Goal: Information Seeking & Learning: Learn about a topic

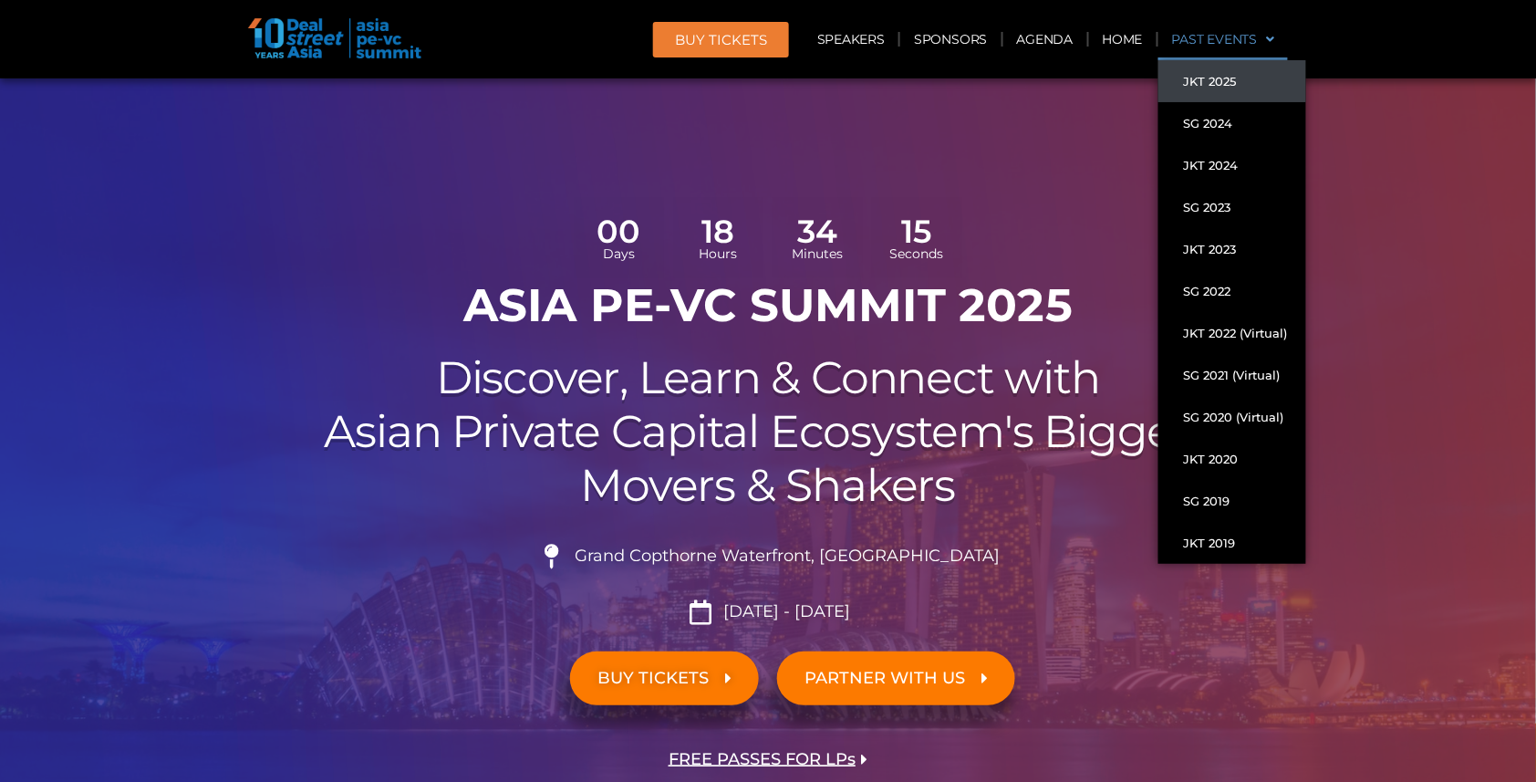
click at [1210, 89] on link "JKT 2025" at bounding box center [1232, 81] width 148 height 42
click at [1210, 80] on link "JKT 2025" at bounding box center [1232, 81] width 148 height 42
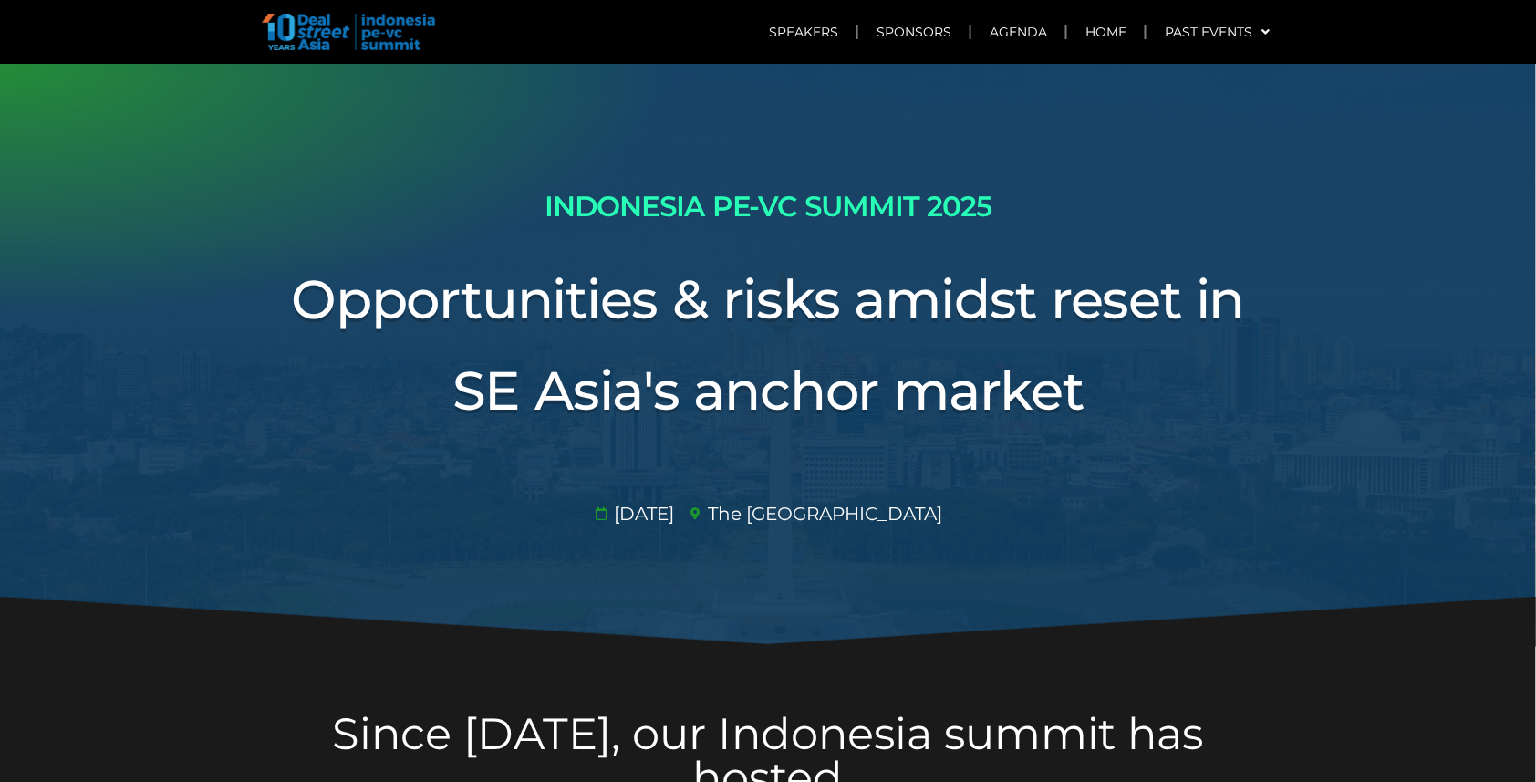
click at [1210, 80] on div at bounding box center [768, 355] width 1536 height 582
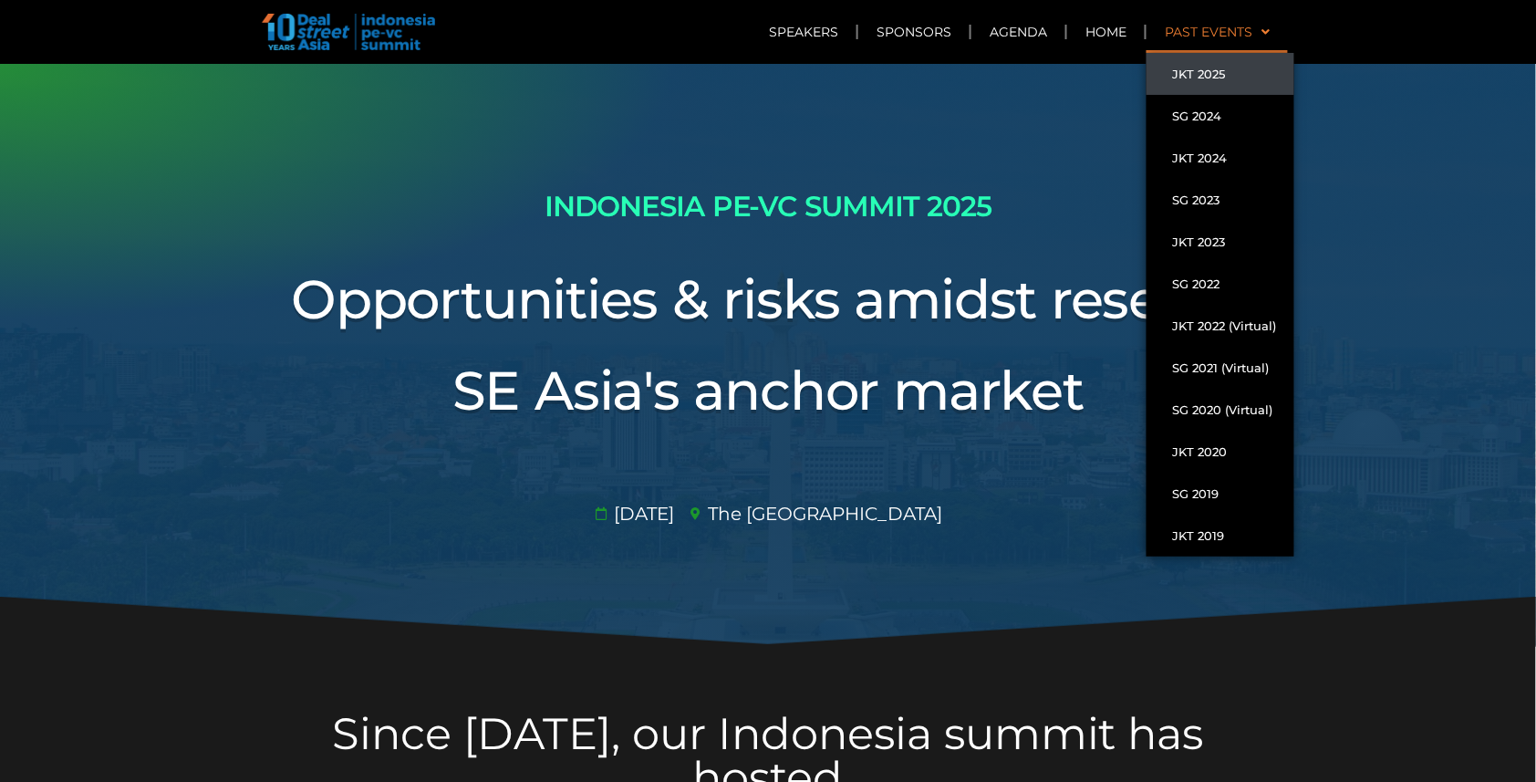
click at [1230, 34] on link "Past Events" at bounding box center [1216, 32] width 141 height 42
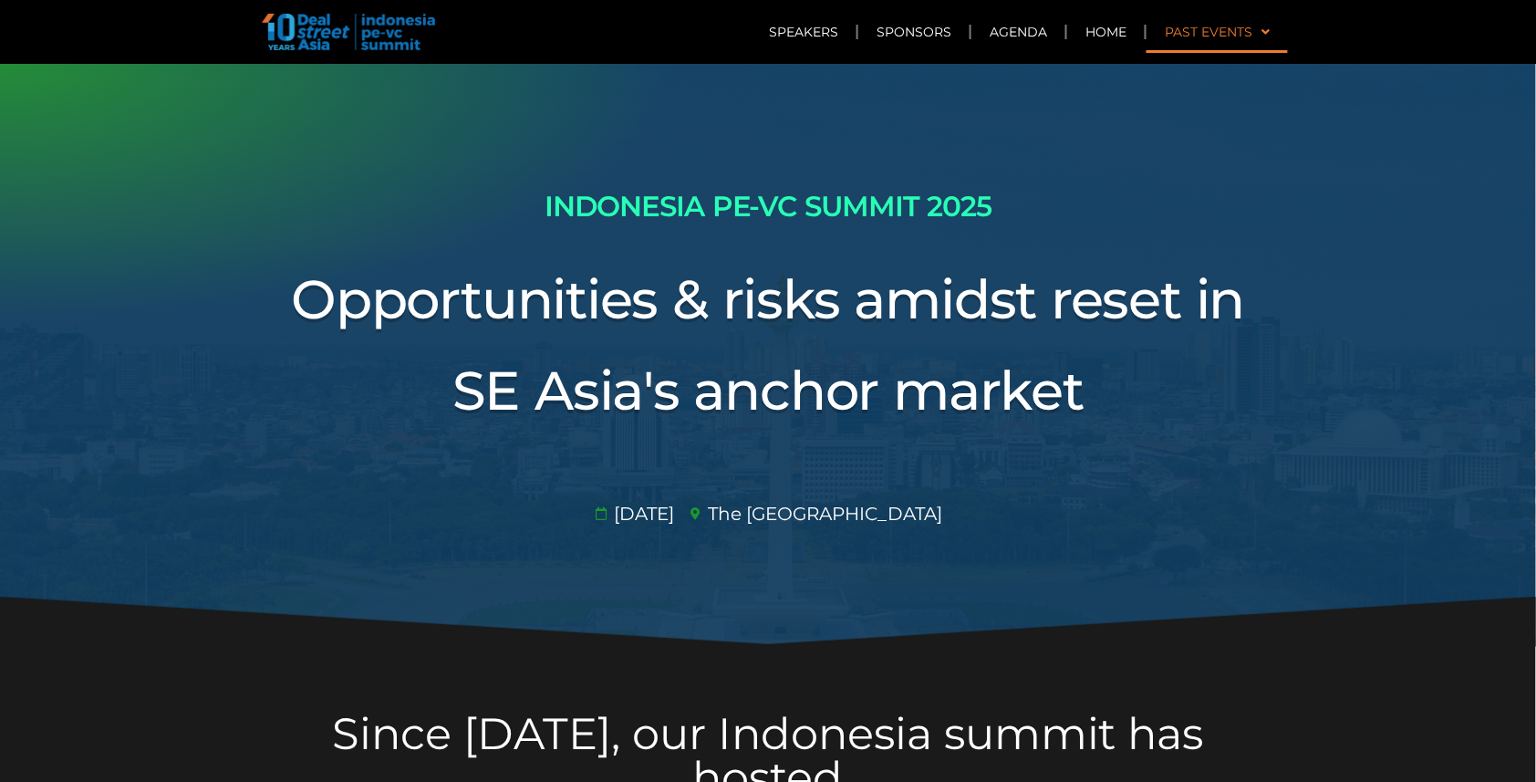
click at [1271, 34] on link "Past Events" at bounding box center [1216, 32] width 141 height 42
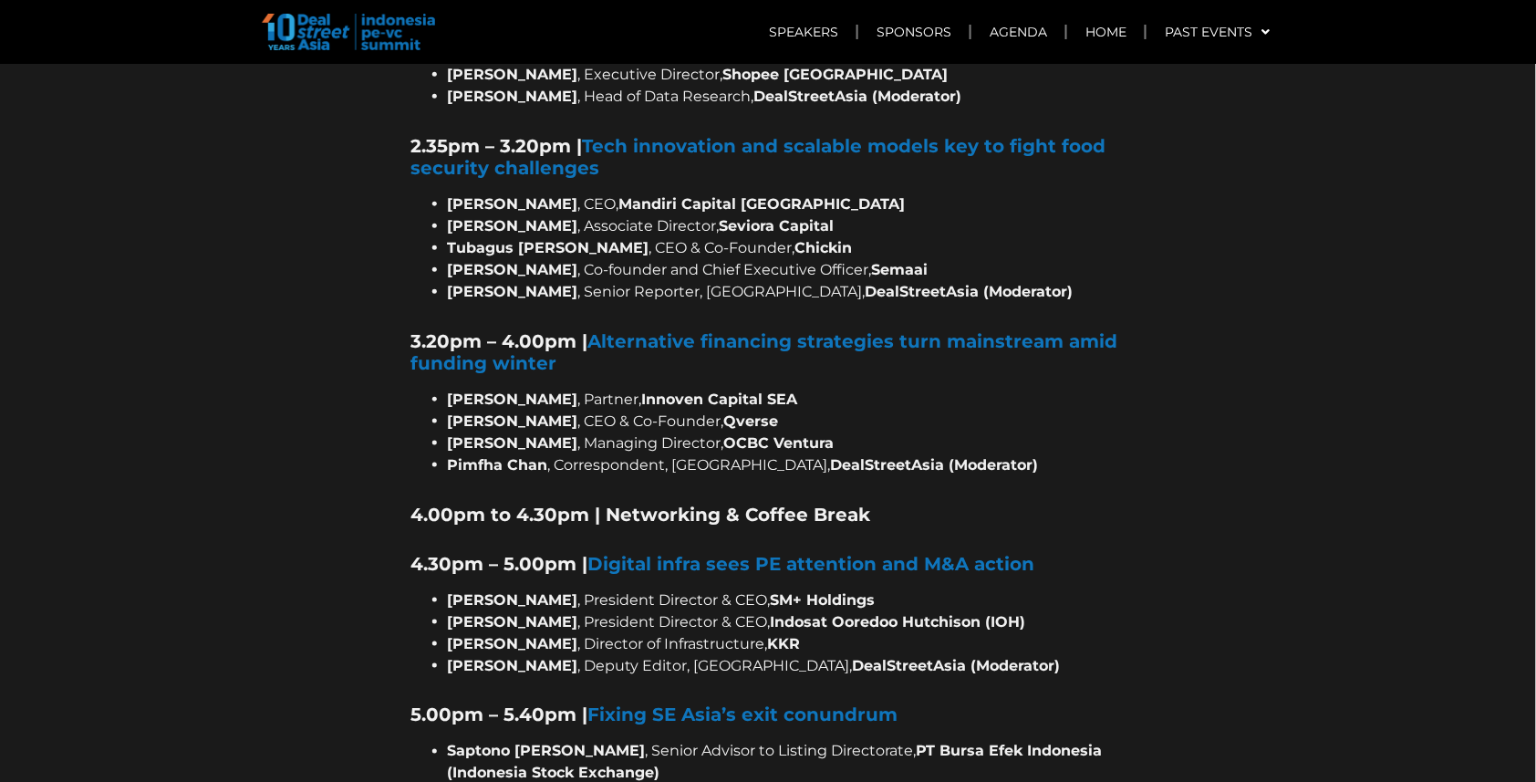
scroll to position [2648, 0]
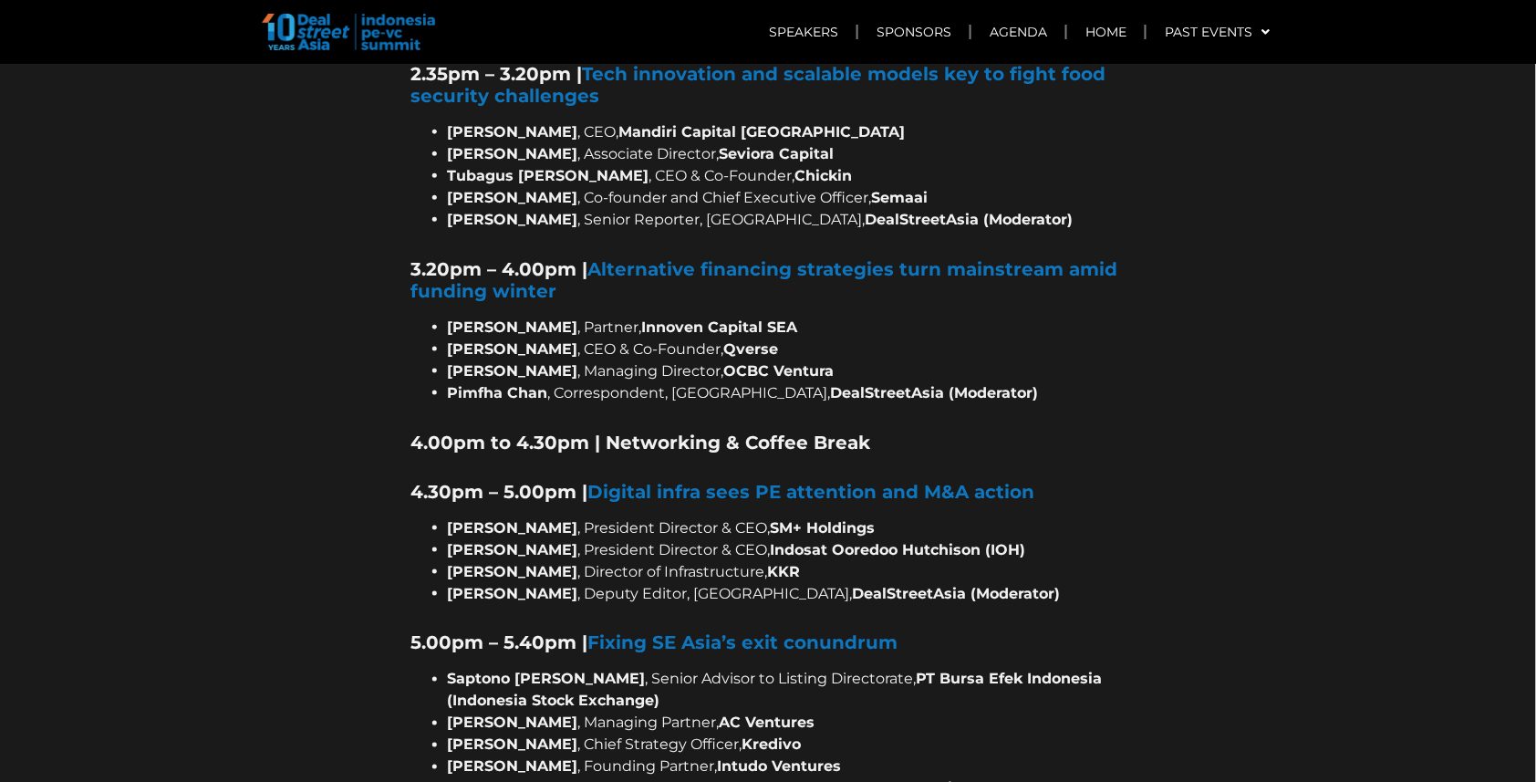
click at [446, 517] on ul "[PERSON_NAME] , President Director & CEO, SM+ Holdings [PERSON_NAME] , Presiden…" at bounding box center [768, 561] width 714 height 88
drag, startPoint x: 449, startPoint y: 491, endPoint x: 799, endPoint y: 490, distance: 350.2
click at [799, 561] on li "[PERSON_NAME] , Director of Infrastructure, KKR" at bounding box center [787, 572] width 678 height 22
copy li "[PERSON_NAME] , Director of Infrastructure, KKR"
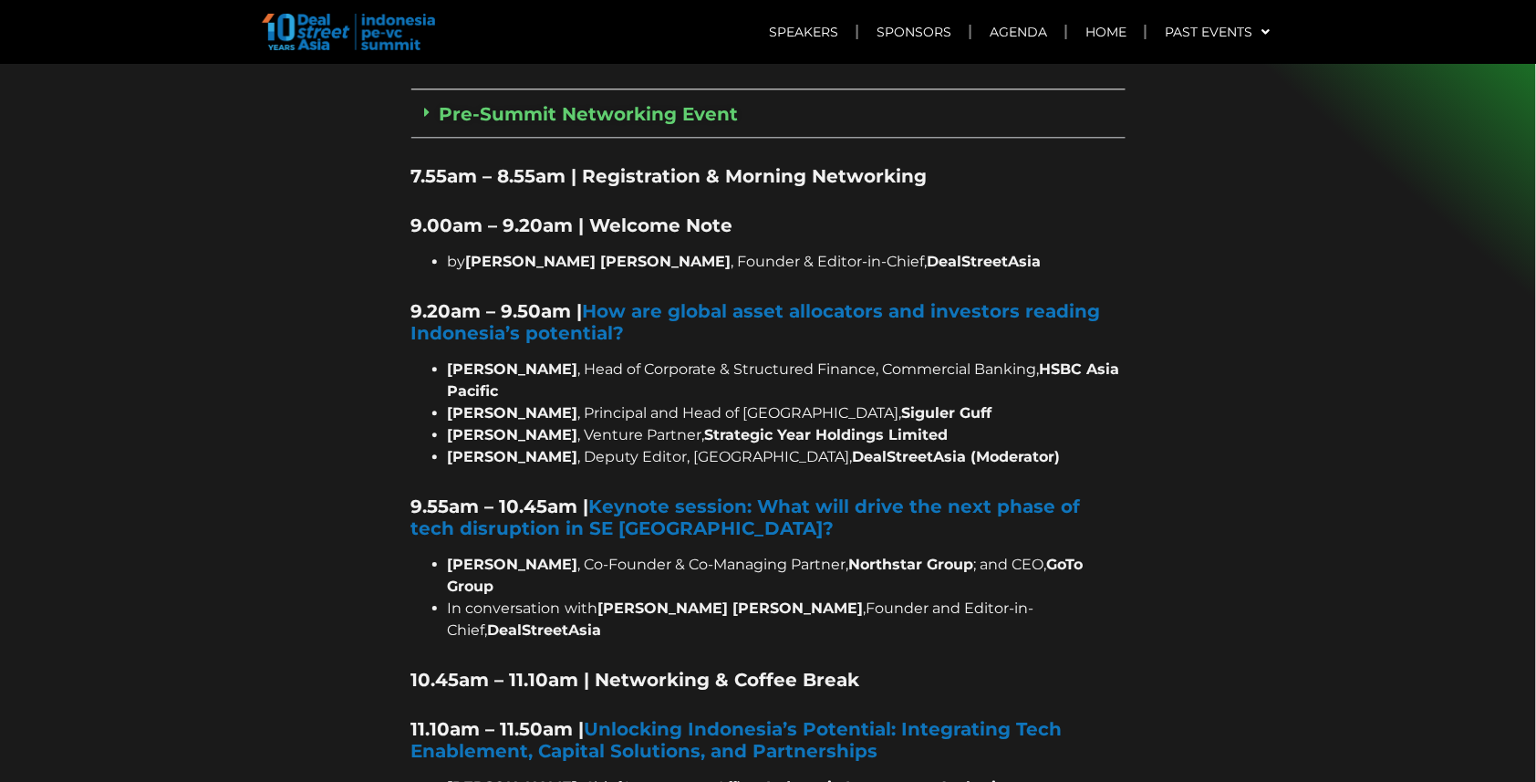
scroll to position [1038, 0]
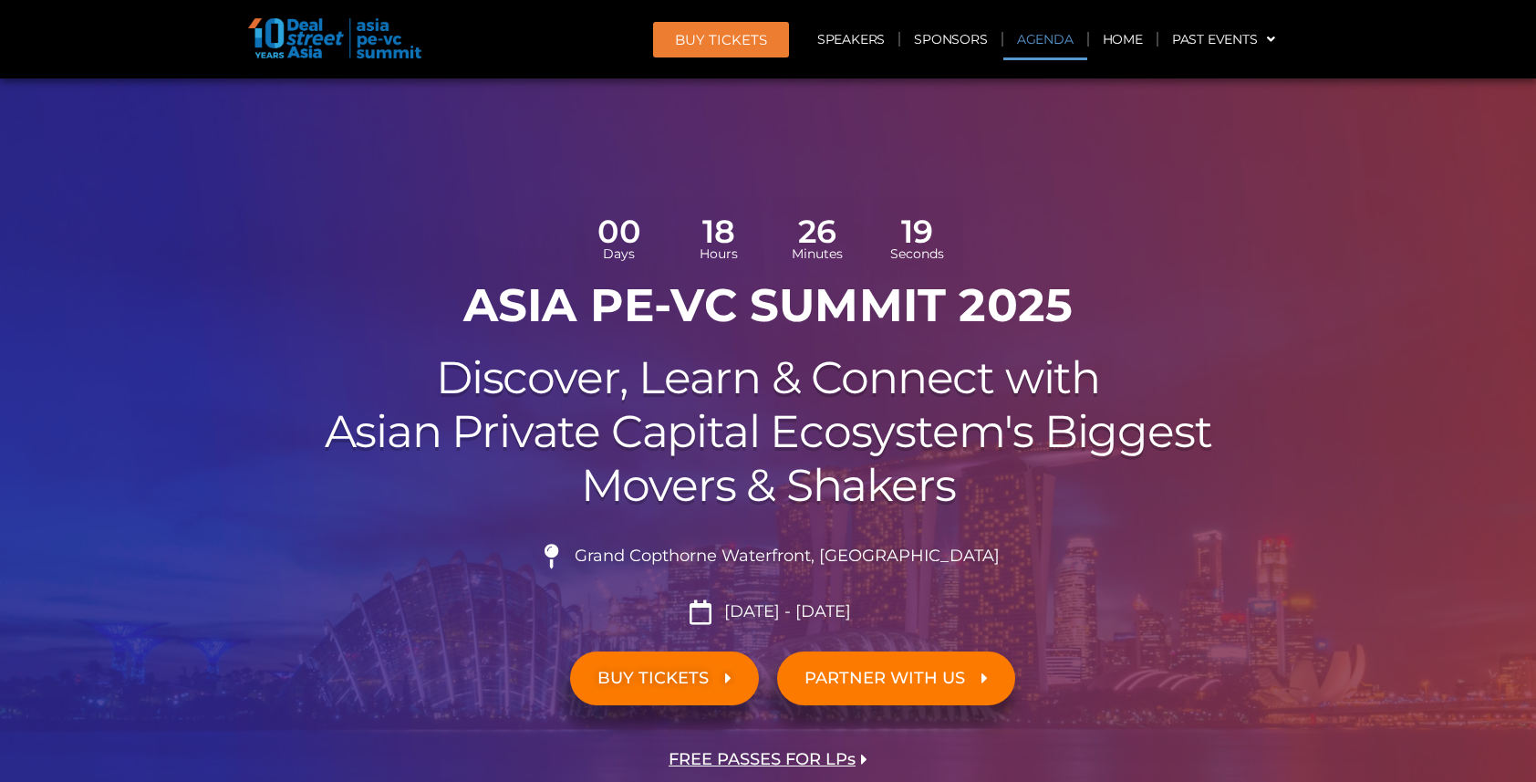
click at [1051, 39] on link "Agenda" at bounding box center [1045, 39] width 84 height 42
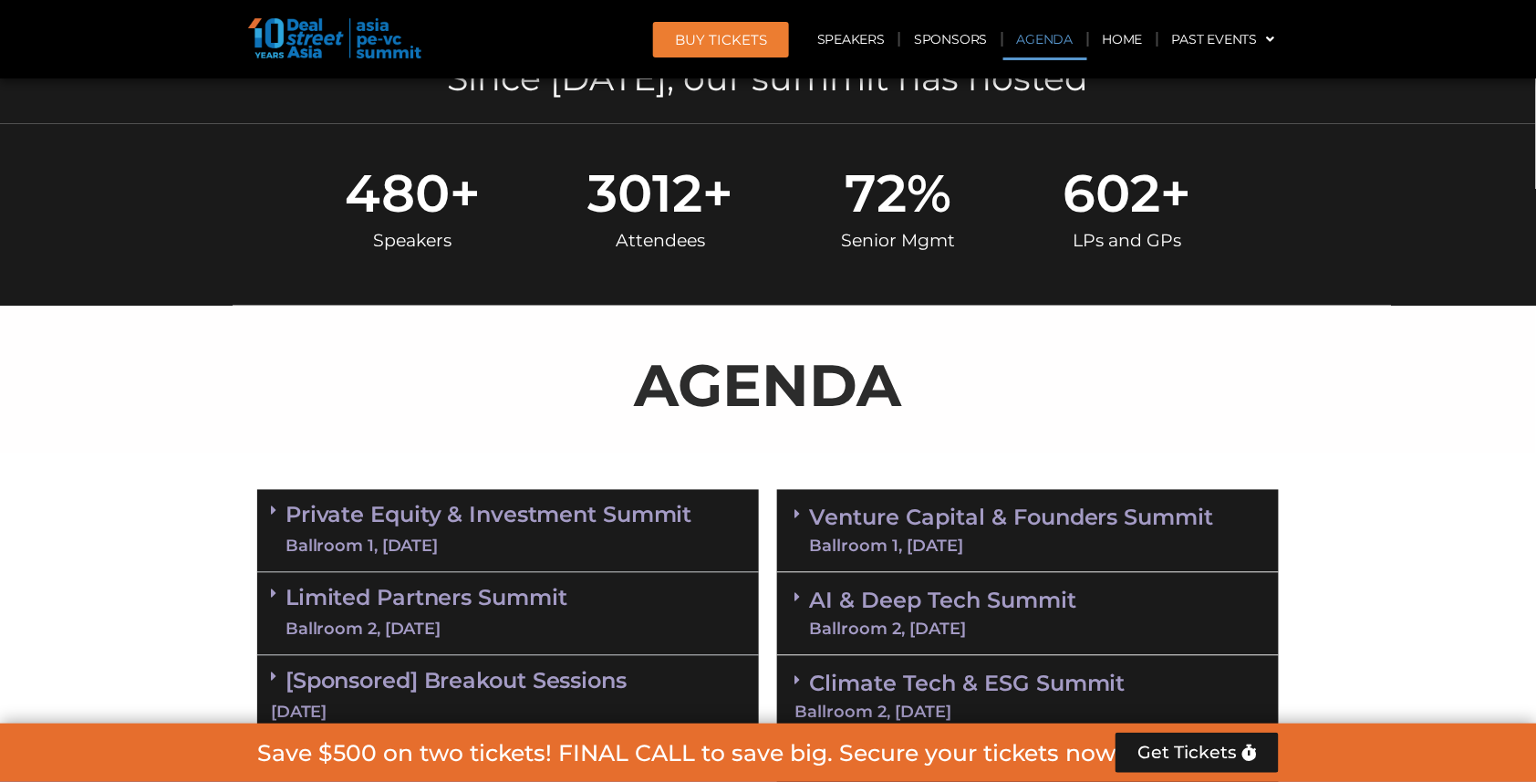
scroll to position [1042, 0]
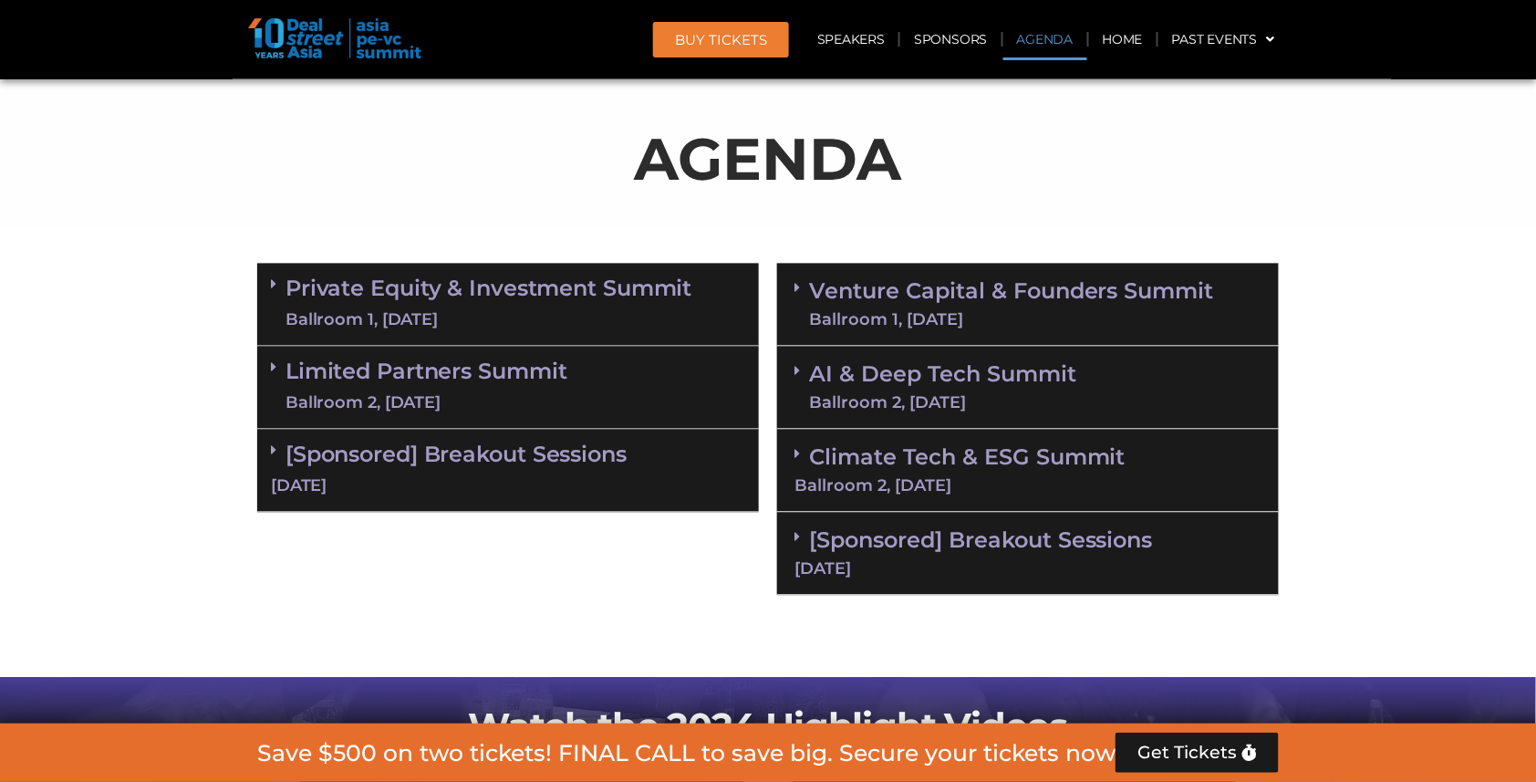
click at [891, 316] on div "Ballroom 1, 11 Sept" at bounding box center [1011, 320] width 405 height 16
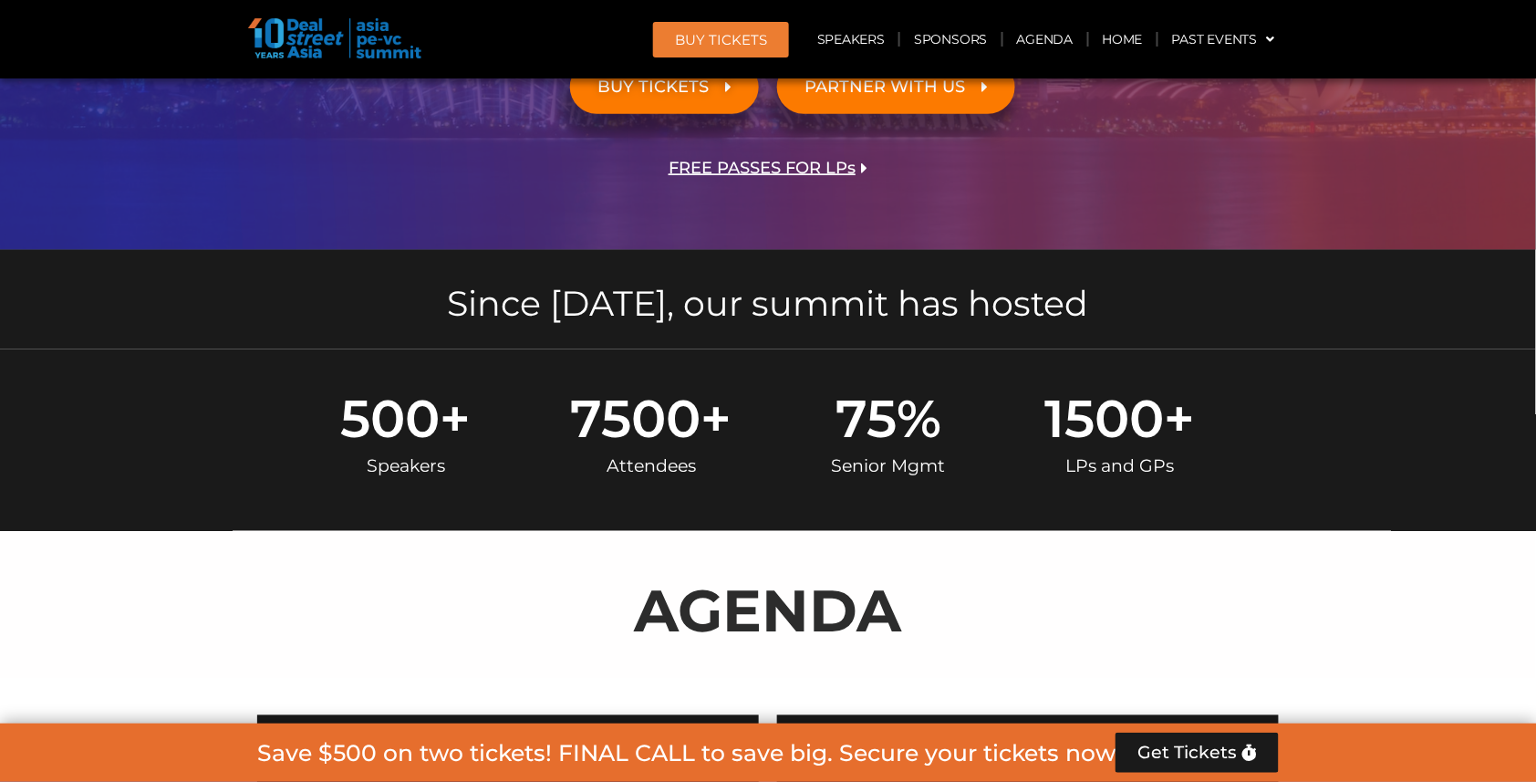
scroll to position [831, 0]
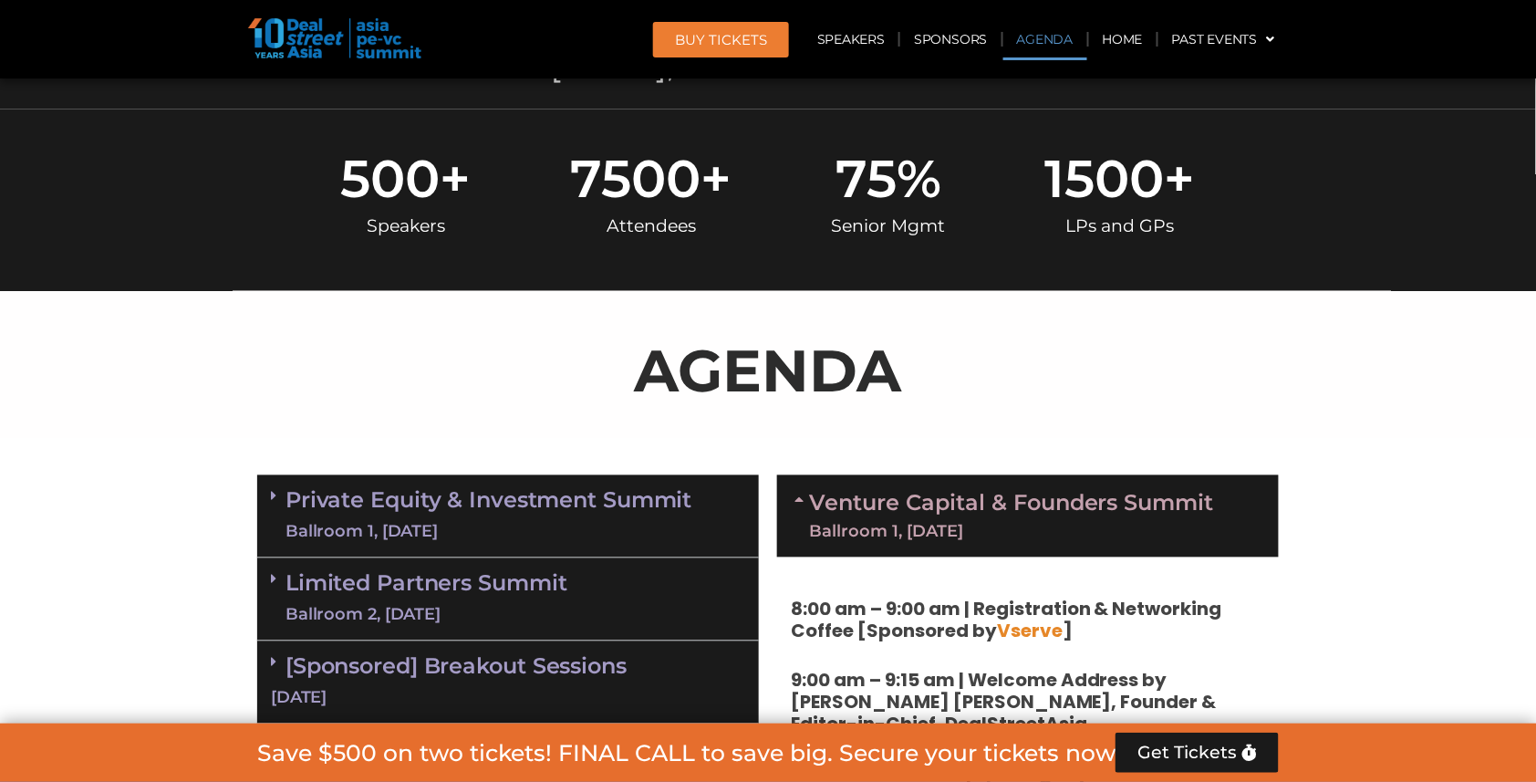
click at [533, 526] on div "Ballroom 1, 10 Sept" at bounding box center [488, 532] width 407 height 23
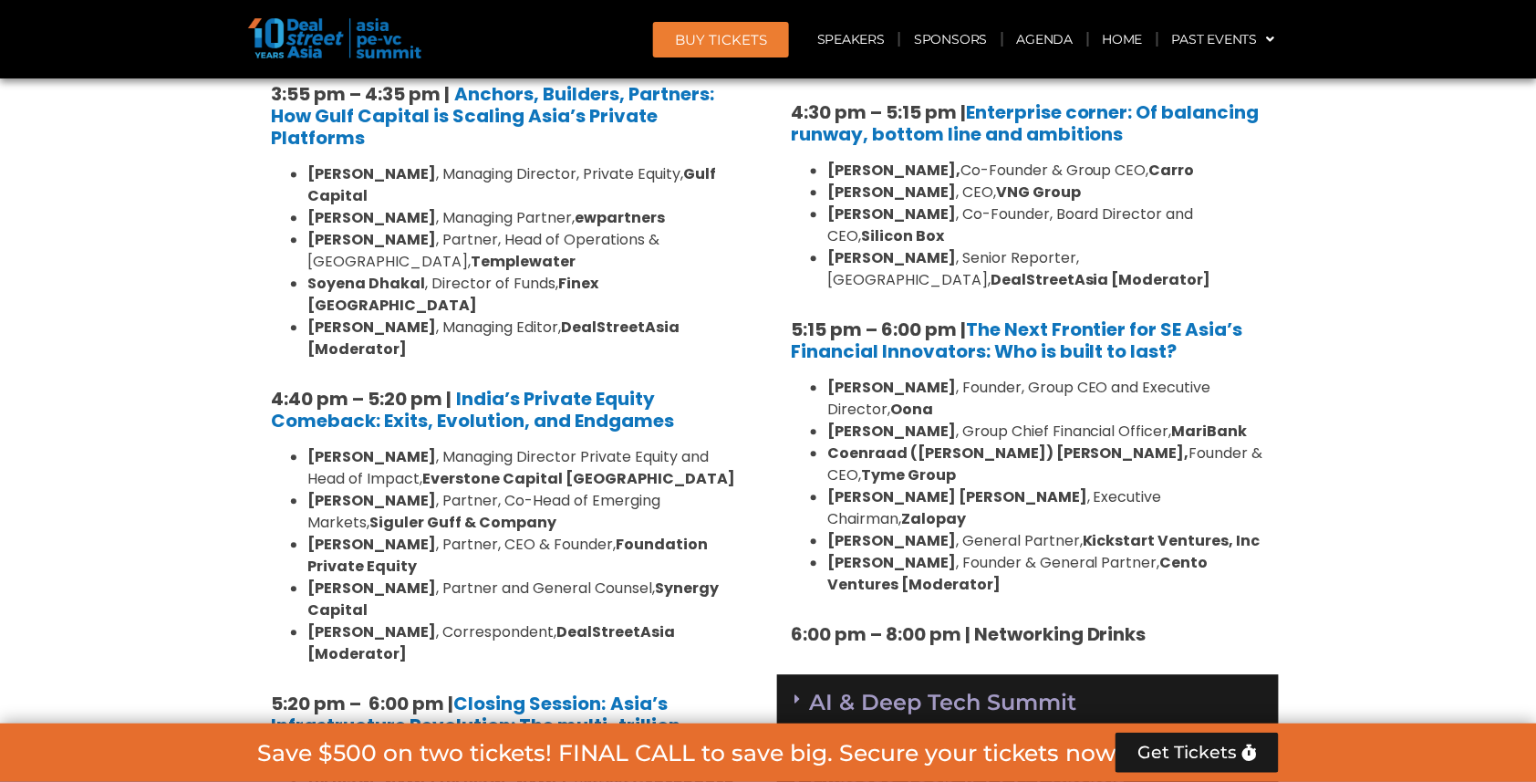
scroll to position [3358, 0]
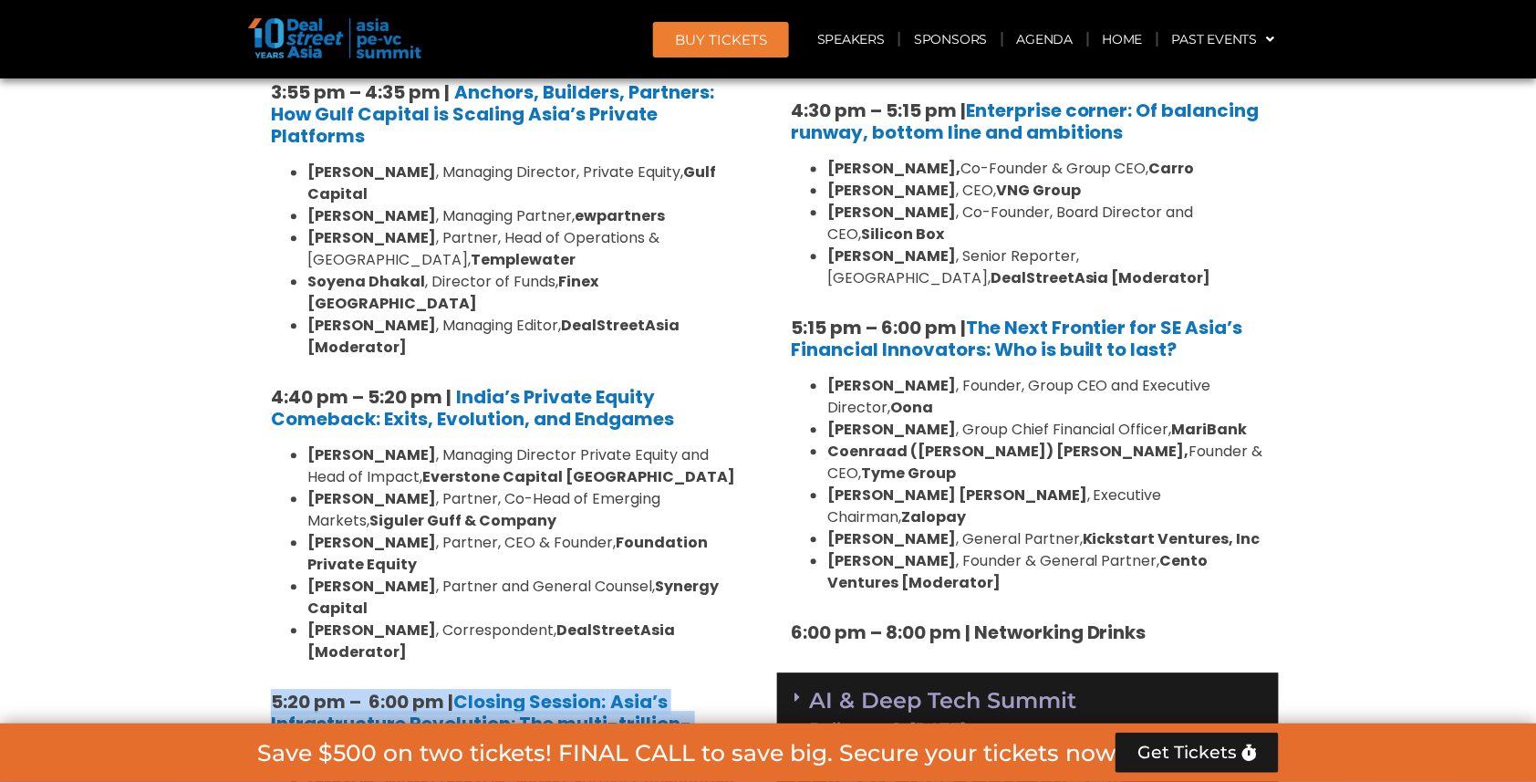
drag, startPoint x: 254, startPoint y: 378, endPoint x: 452, endPoint y: 598, distance: 296.4
copy div "5:20 pm – 6:00 pm | Closing Session: Asia’s Infrastructure Revolution: The mult…"
click at [595, 689] on strong "Asia’s Infrastructure Revolution: The multi-trillion-dollar opportunity?" at bounding box center [481, 723] width 420 height 69
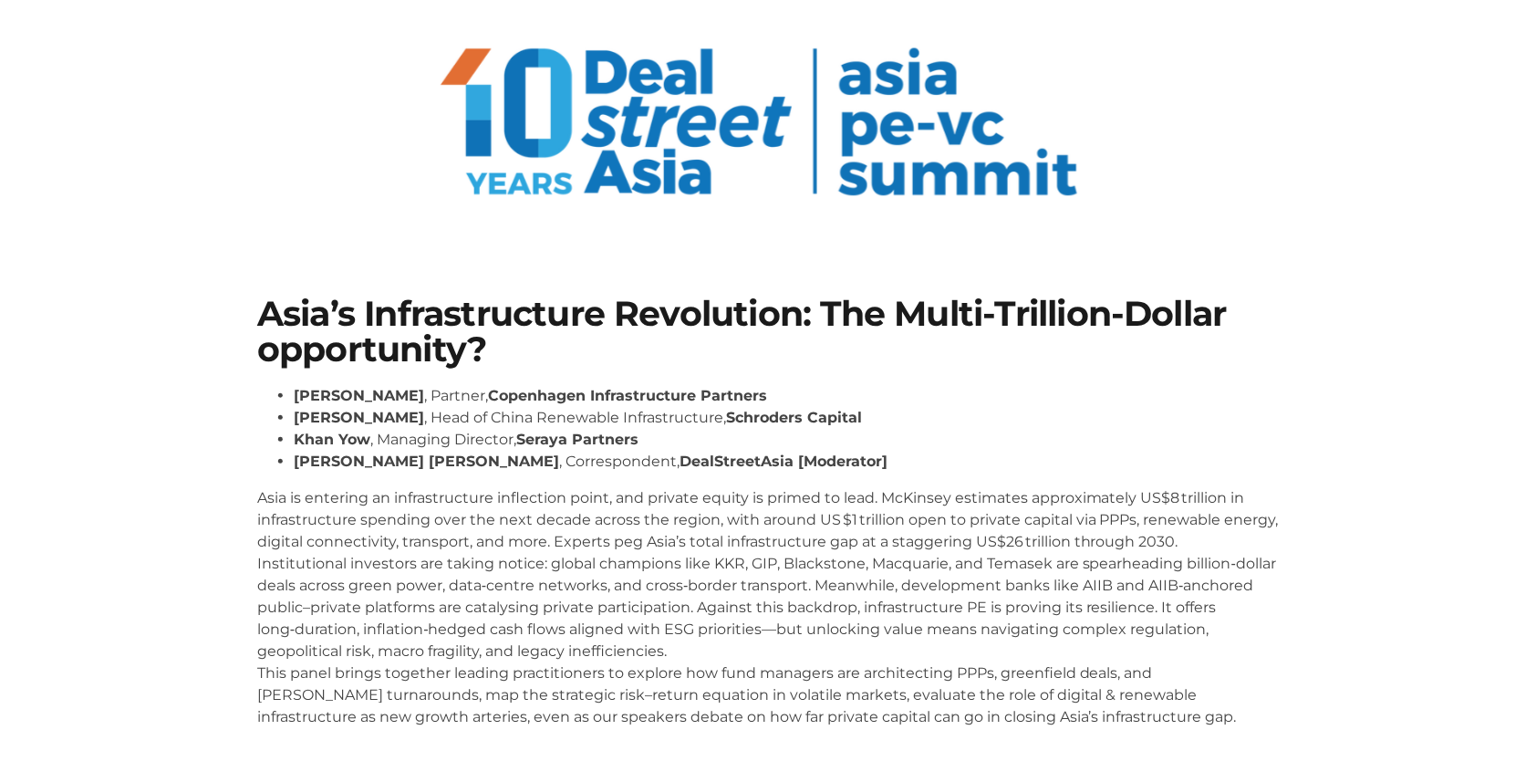
scroll to position [219, 0]
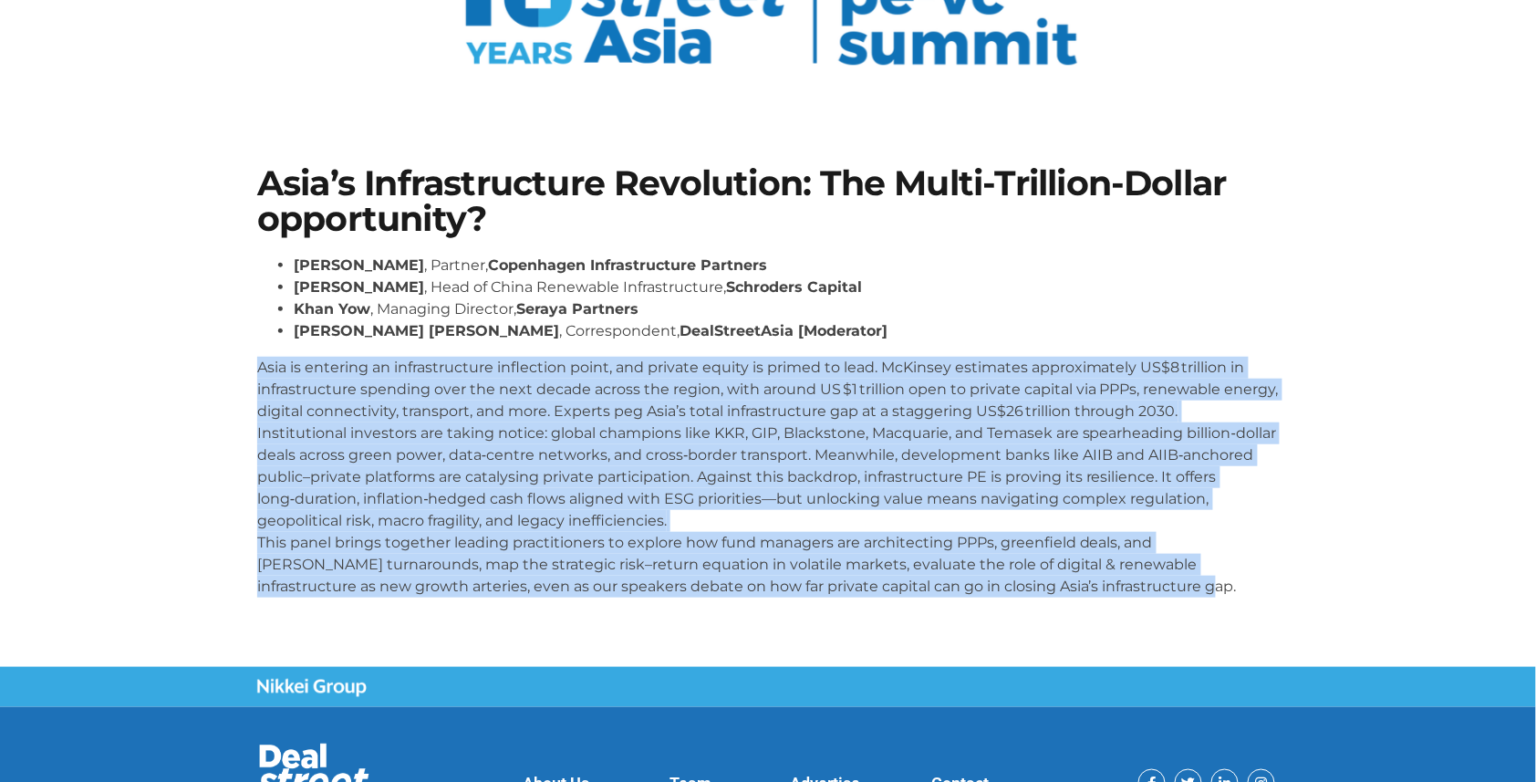
drag, startPoint x: 256, startPoint y: 367, endPoint x: 1123, endPoint y: 581, distance: 892.4
click at [1123, 581] on div "Asia’s Infrastructure Revolution: The Multi-Trillion-Dollar opportunity? [PERSO…" at bounding box center [768, 389] width 1040 height 464
copy p "Asia is entering an infrastructure inflection point, and private equity is prim…"
